Goal: Task Accomplishment & Management: Manage account settings

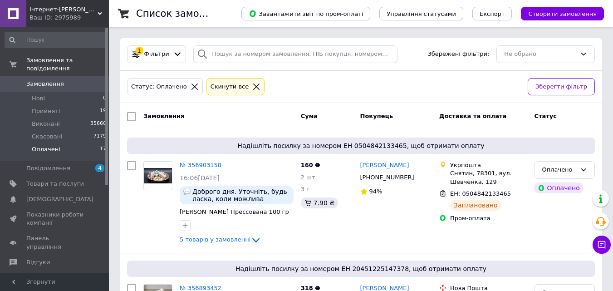
click at [97, 146] on li "Оплачені 17" at bounding box center [56, 151] width 112 height 17
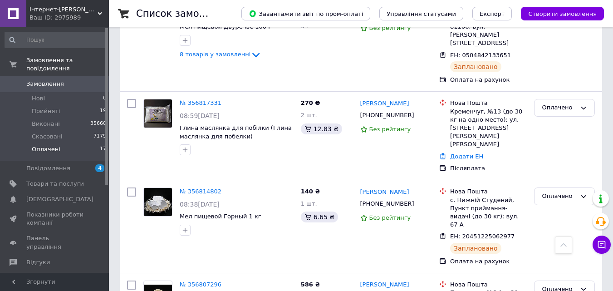
scroll to position [1425, 0]
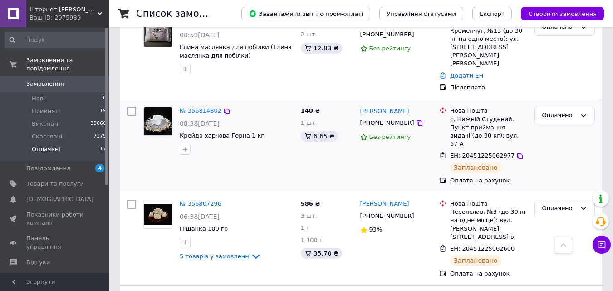
scroll to position [1425, 0]
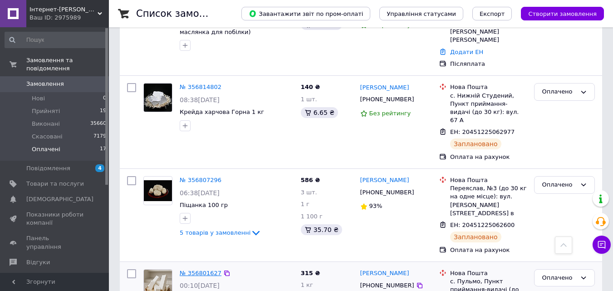
click at [202, 270] on link "№ 356801627" at bounding box center [201, 273] width 42 height 7
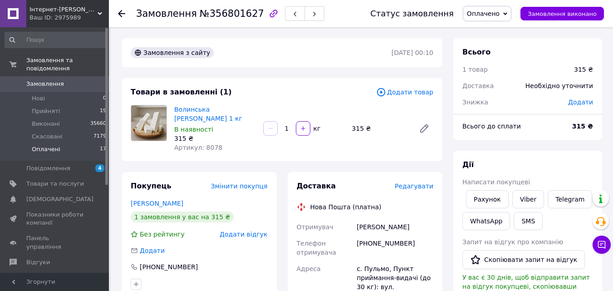
click at [97, 143] on li "Оплачені 17" at bounding box center [56, 151] width 112 height 17
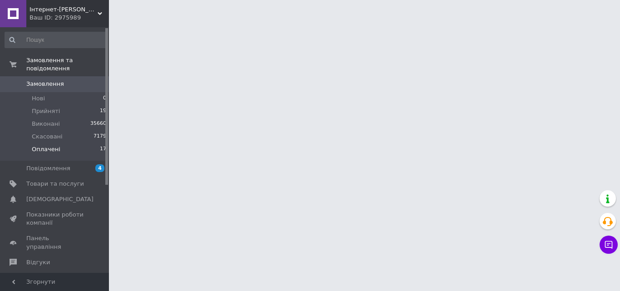
click at [97, 143] on li "Оплачені 17" at bounding box center [56, 151] width 112 height 17
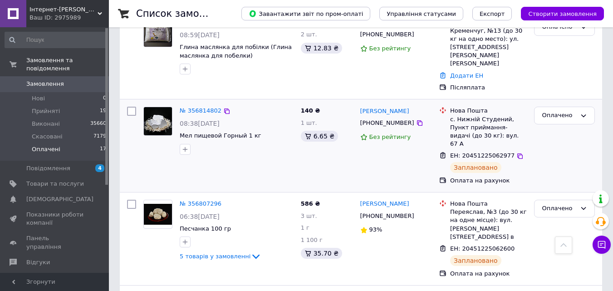
scroll to position [1425, 0]
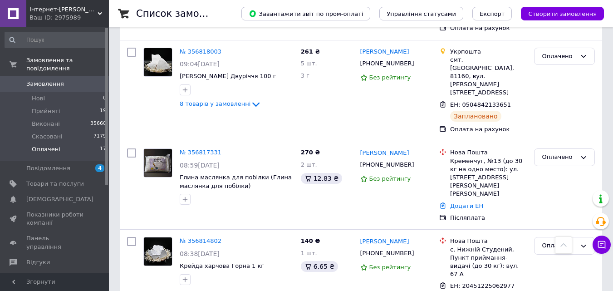
scroll to position [1425, 0]
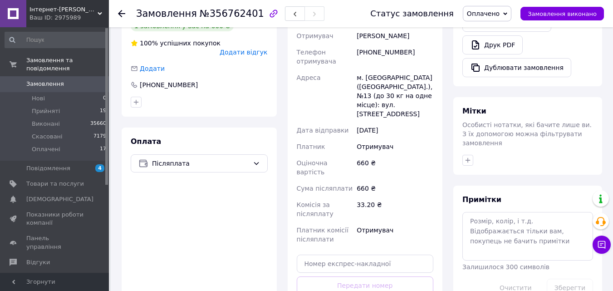
scroll to position [253, 0]
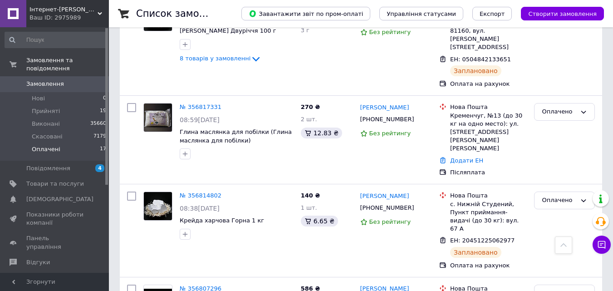
scroll to position [1425, 0]
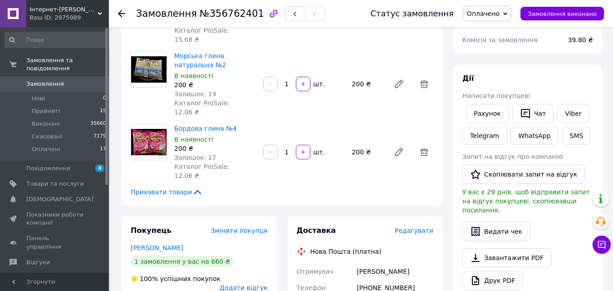
scroll to position [344, 0]
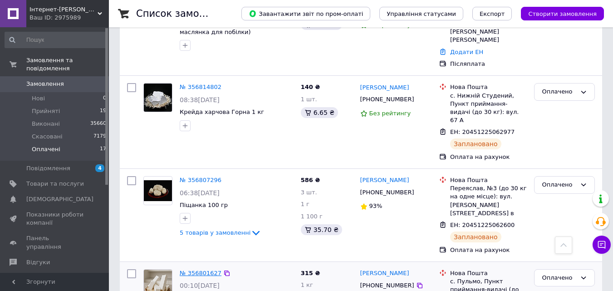
click at [209, 270] on link "№ 356801627" at bounding box center [201, 273] width 42 height 7
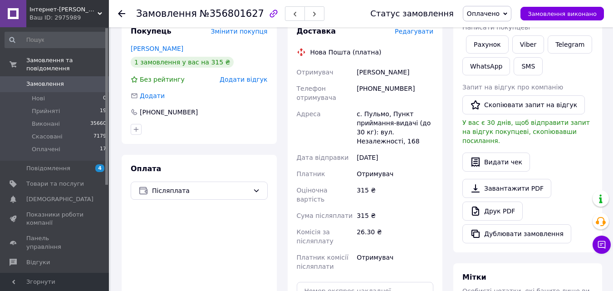
scroll to position [336, 0]
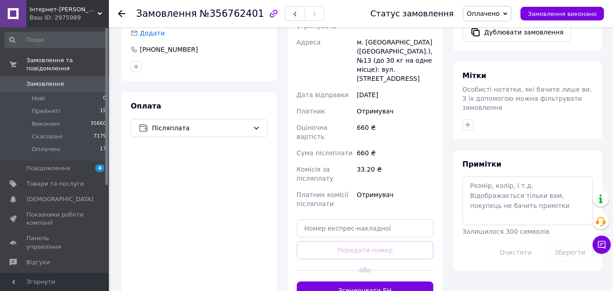
scroll to position [298, 0]
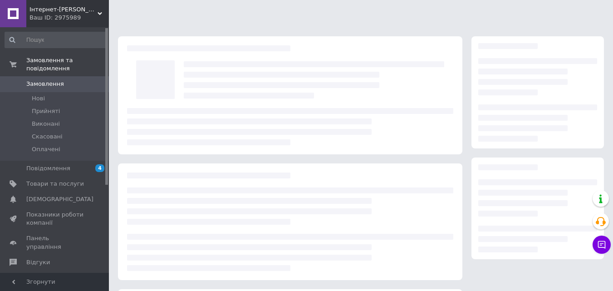
scroll to position [124, 0]
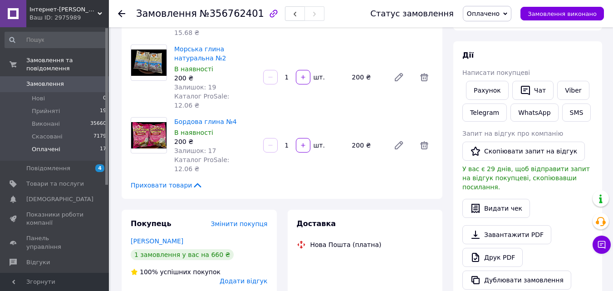
click at [79, 145] on li "Оплачені 17" at bounding box center [56, 151] width 112 height 17
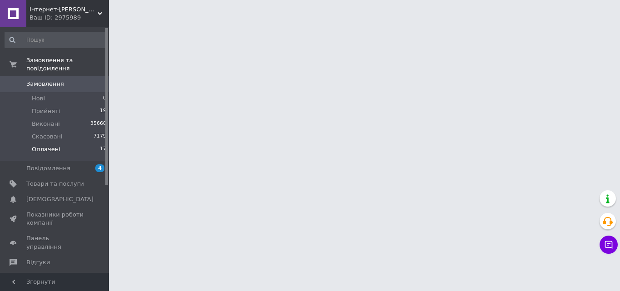
click at [79, 145] on li "Оплачені 17" at bounding box center [56, 151] width 112 height 17
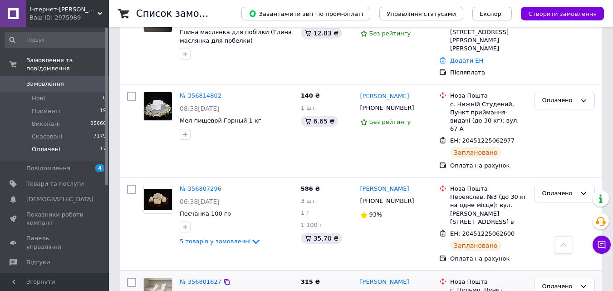
scroll to position [1425, 0]
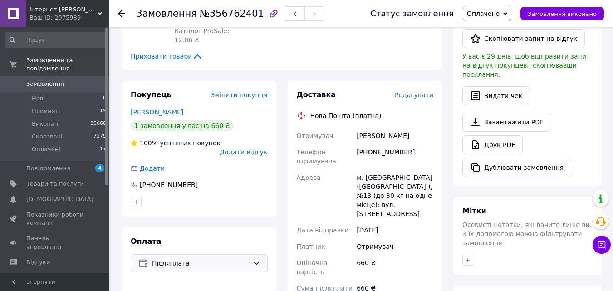
scroll to position [389, 0]
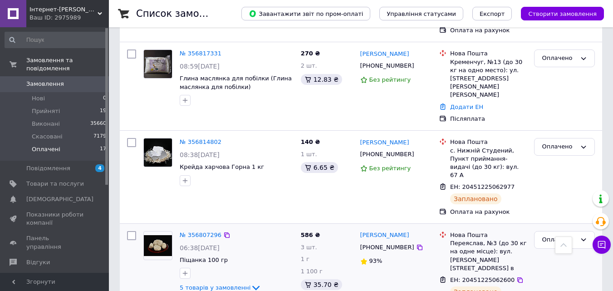
scroll to position [1425, 0]
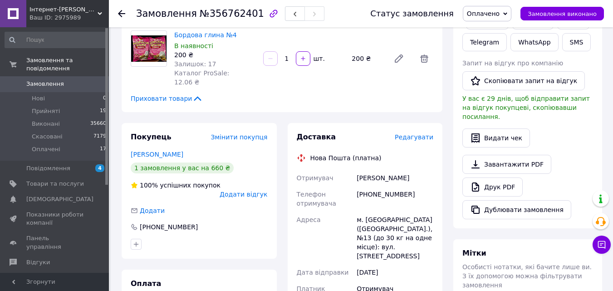
scroll to position [202, 0]
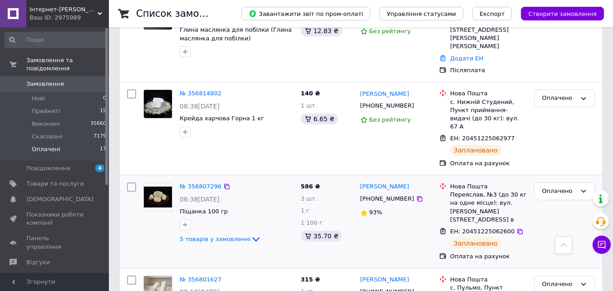
scroll to position [1425, 0]
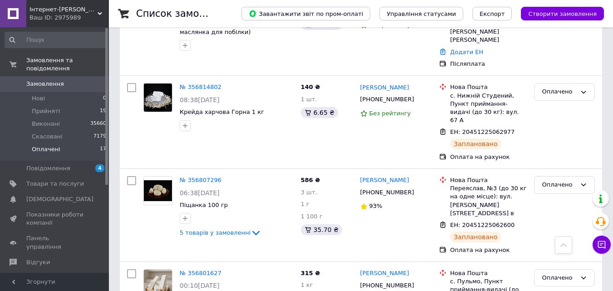
click at [49, 145] on span "Оплачені" at bounding box center [46, 149] width 29 height 8
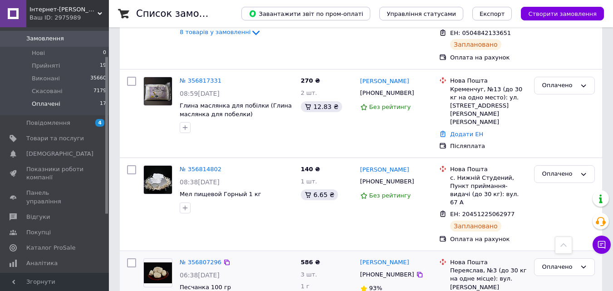
scroll to position [1425, 0]
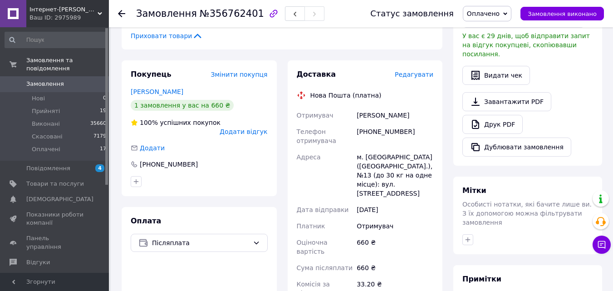
scroll to position [318, 0]
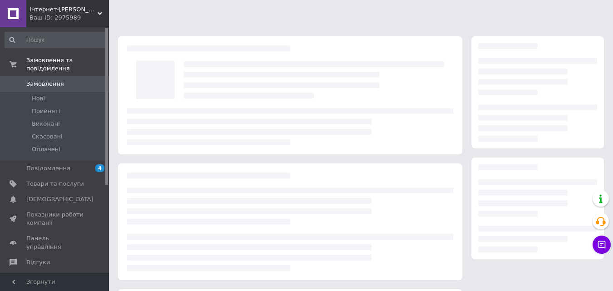
scroll to position [124, 0]
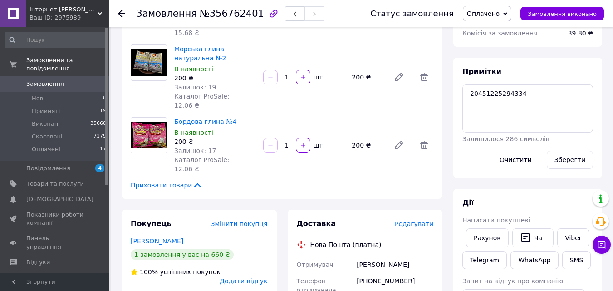
click at [483, 7] on span "Оплачено" at bounding box center [487, 13] width 49 height 15
click at [488, 41] on li "Виконано" at bounding box center [488, 46] width 48 height 14
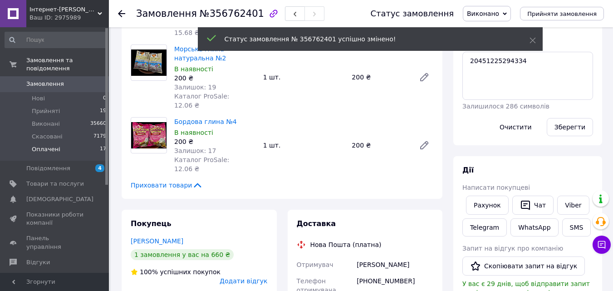
click at [57, 145] on span "Оплачені" at bounding box center [46, 149] width 29 height 8
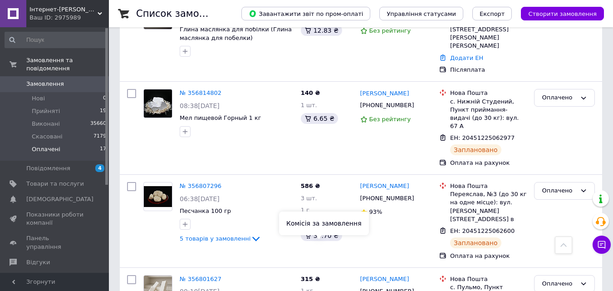
scroll to position [1425, 0]
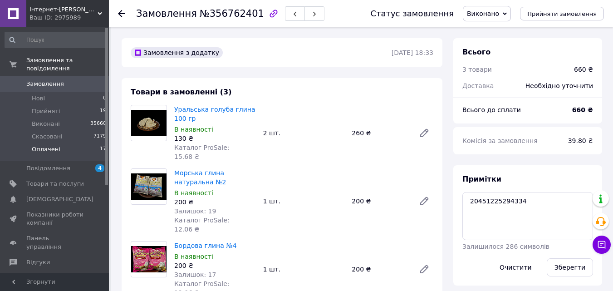
click at [59, 143] on li "Оплачені 17" at bounding box center [56, 151] width 112 height 17
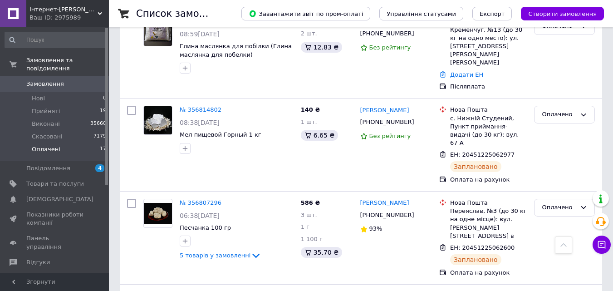
scroll to position [1425, 0]
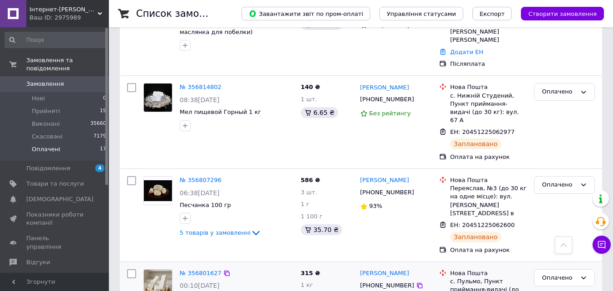
click at [156, 270] on img at bounding box center [158, 284] width 28 height 28
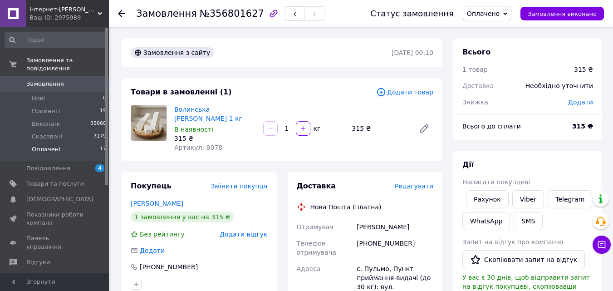
click at [47, 145] on span "Оплачені" at bounding box center [46, 149] width 29 height 8
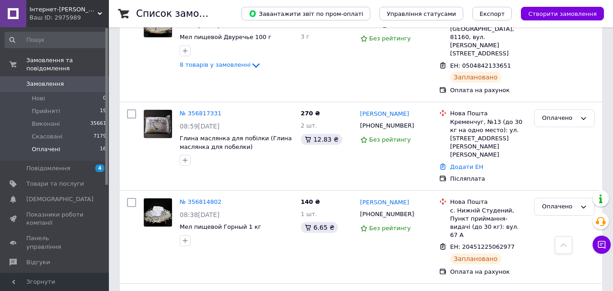
scroll to position [1348, 0]
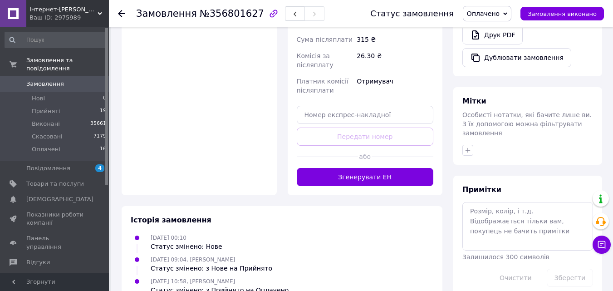
scroll to position [336, 0]
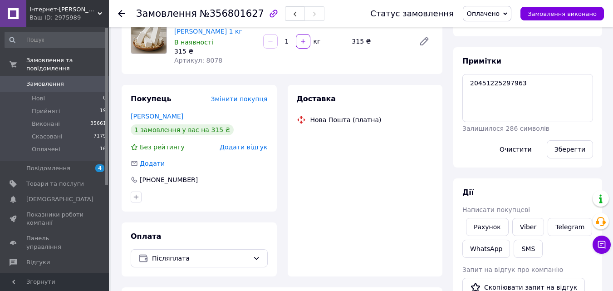
scroll to position [124, 0]
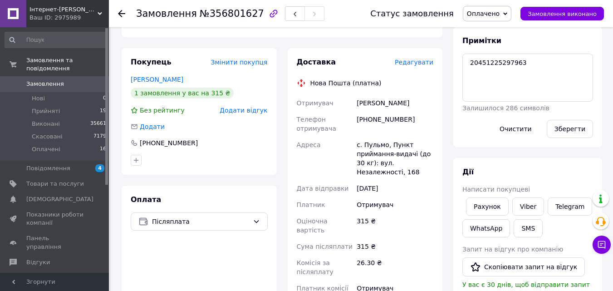
click at [485, 18] on span "Оплачено" at bounding box center [487, 13] width 49 height 15
click at [491, 44] on li "Виконано" at bounding box center [488, 46] width 48 height 14
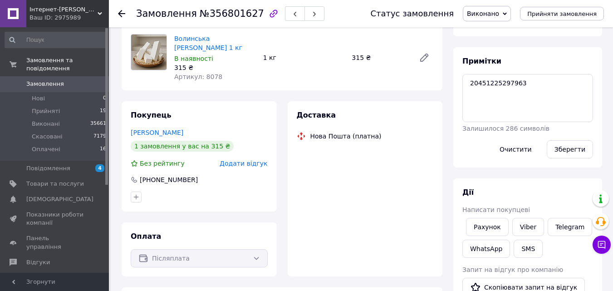
scroll to position [124, 0]
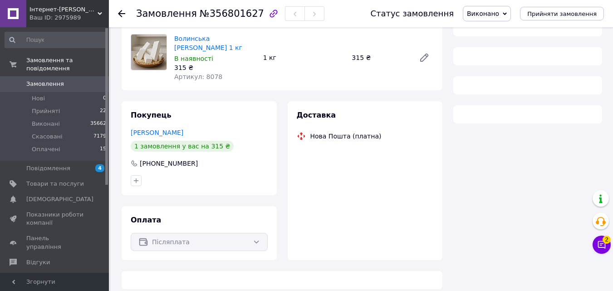
scroll to position [124, 0]
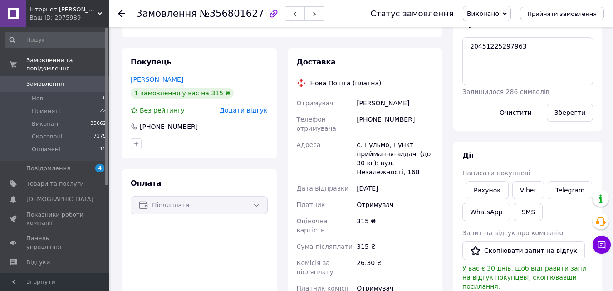
click at [64, 21] on div "Ваш ID: 2975989" at bounding box center [69, 18] width 79 height 8
